Goal: Information Seeking & Learning: Learn about a topic

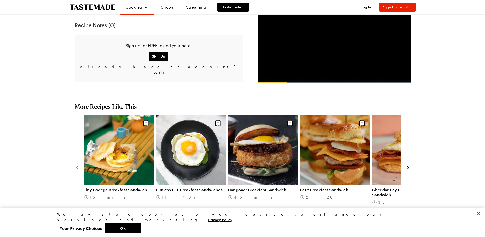
scroll to position [560, 0]
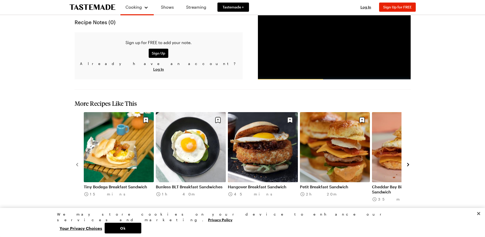
click at [408, 140] on div "Tiny Bodega Breakfast Sandwich 15 mins Bunless BLT Breakfast Sandwiches 1h 40m …" at bounding box center [243, 164] width 336 height 104
click at [408, 162] on icon "navigate to next item" at bounding box center [407, 164] width 5 height 5
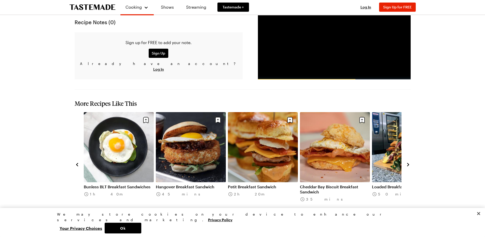
click at [410, 162] on icon "navigate to next item" at bounding box center [407, 164] width 5 height 5
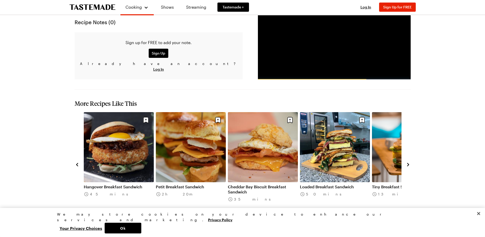
click at [343, 184] on link "Loaded Breakfast Sandwich" at bounding box center [335, 186] width 70 height 5
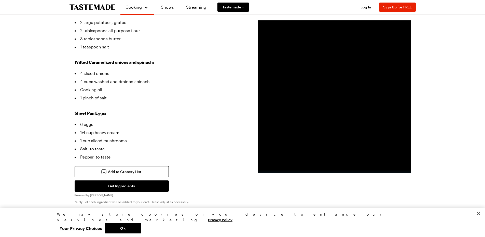
scroll to position [254, 0]
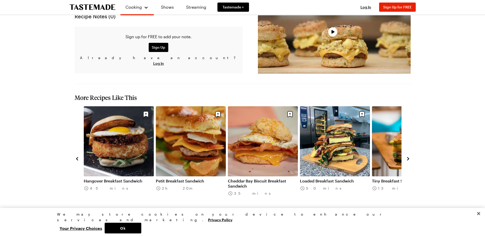
scroll to position [602, 0]
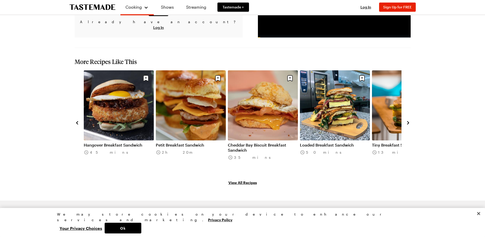
click at [408, 119] on button "navigate to next item" at bounding box center [407, 122] width 5 height 6
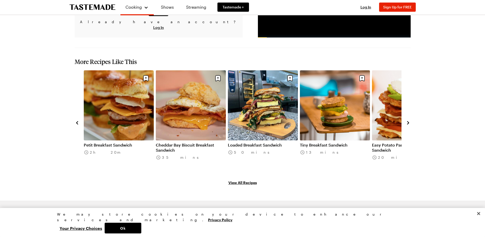
click at [410, 120] on icon "navigate to next item" at bounding box center [407, 122] width 5 height 5
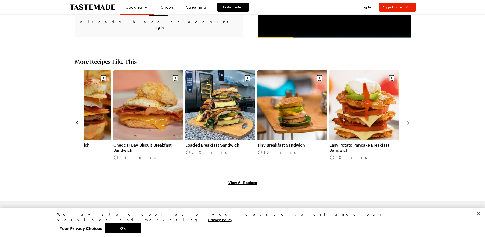
click at [244, 179] on link "View All Recipes" at bounding box center [243, 182] width 336 height 6
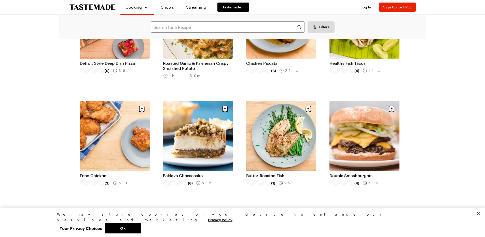
scroll to position [484, 0]
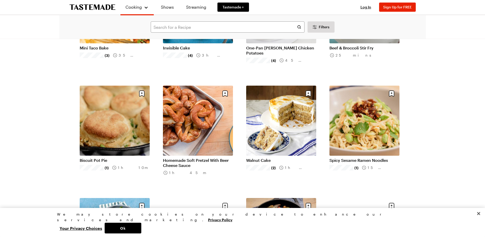
scroll to position [891, 0]
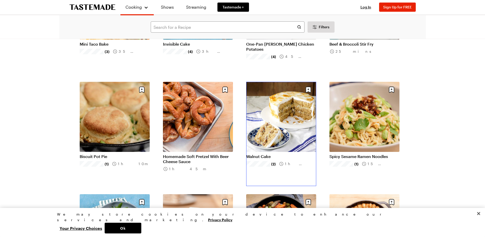
click at [261, 157] on link "Walnut Cake" at bounding box center [281, 156] width 70 height 5
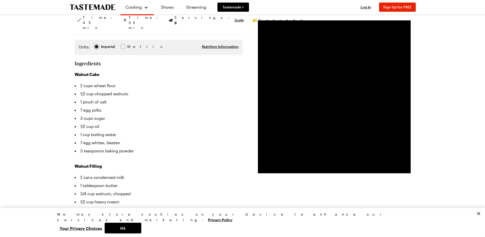
scroll to position [127, 0]
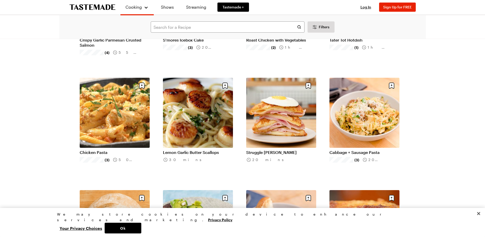
scroll to position [1120, 0]
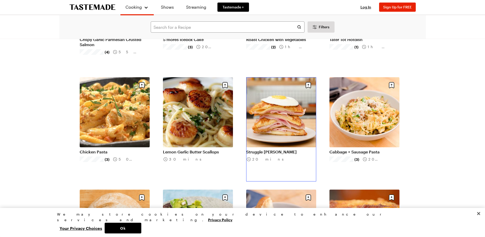
click at [283, 151] on link "Struggle [PERSON_NAME]" at bounding box center [281, 151] width 70 height 5
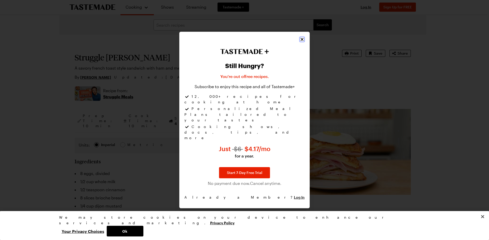
click at [303, 42] on icon "Close" at bounding box center [301, 39] width 5 height 5
